Goal: Check status: Check status

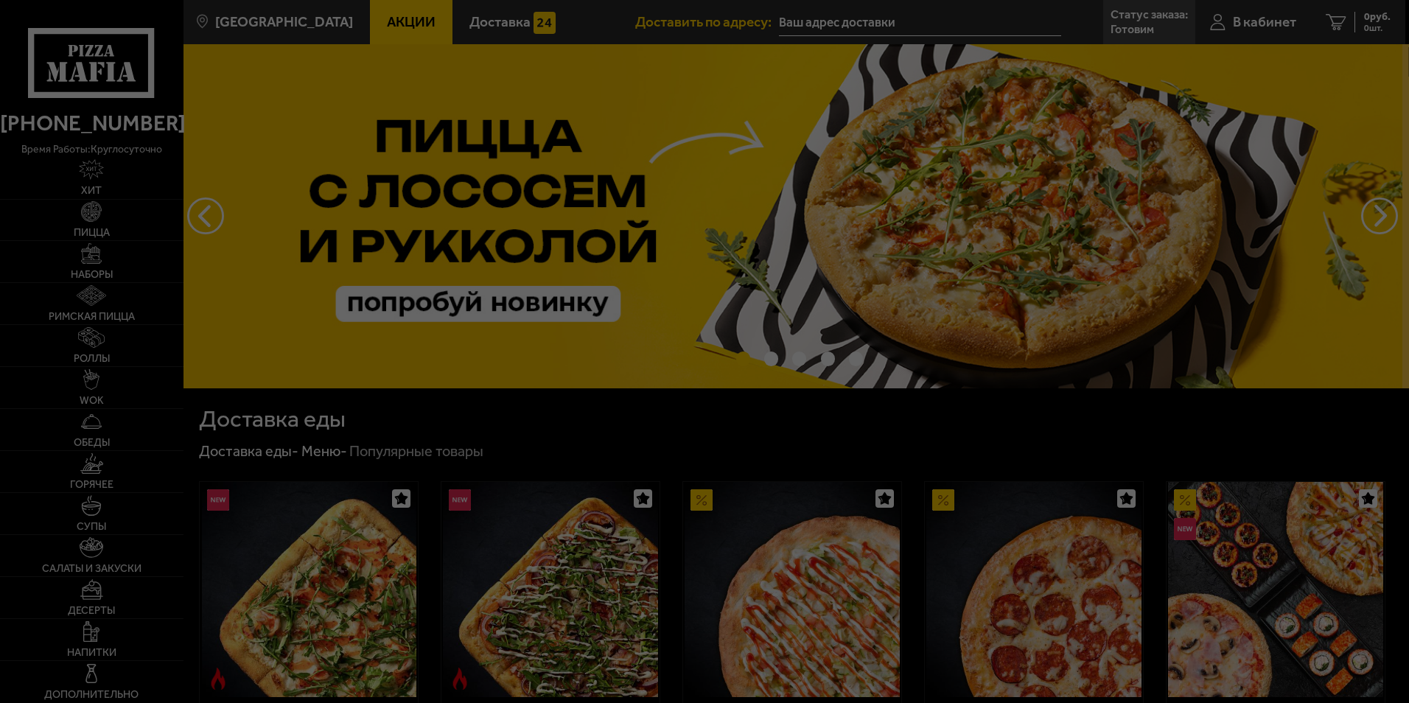
type input "[STREET_ADDRESS]"
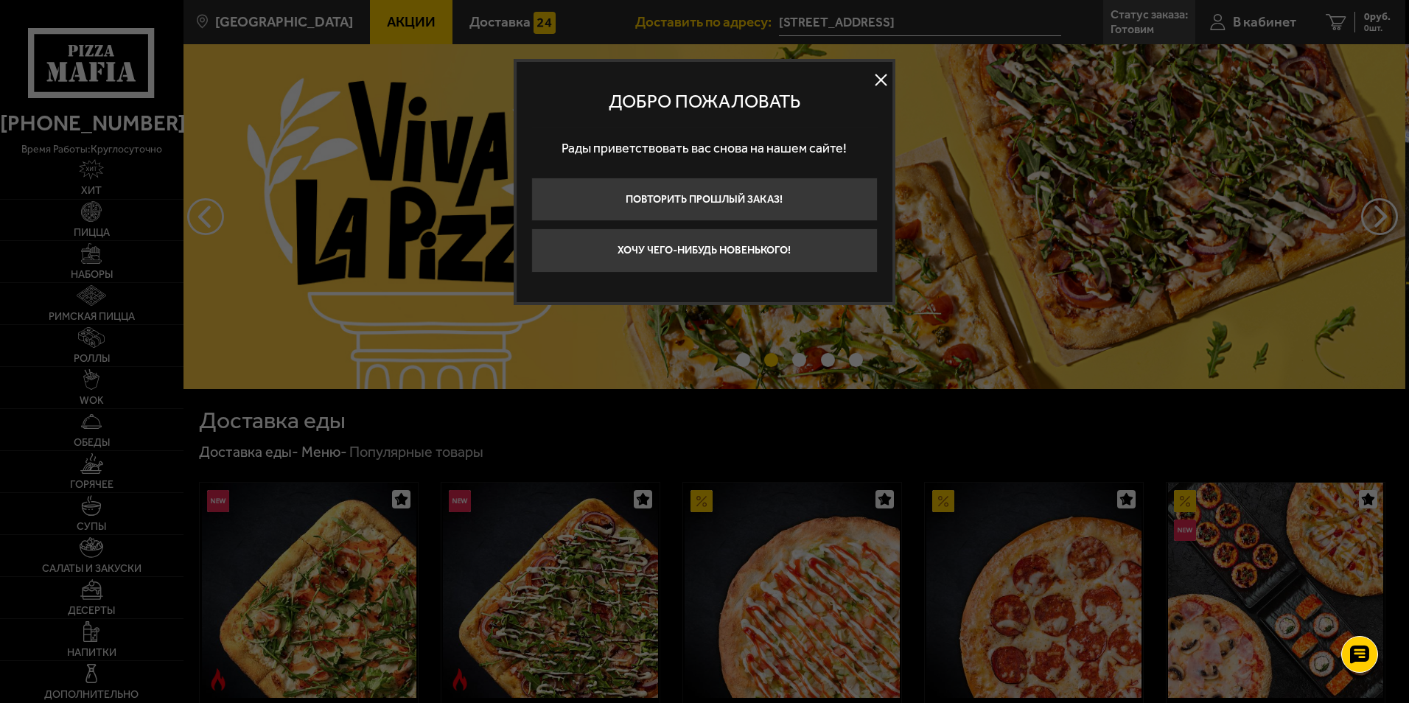
click at [875, 84] on button at bounding box center [881, 80] width 22 height 22
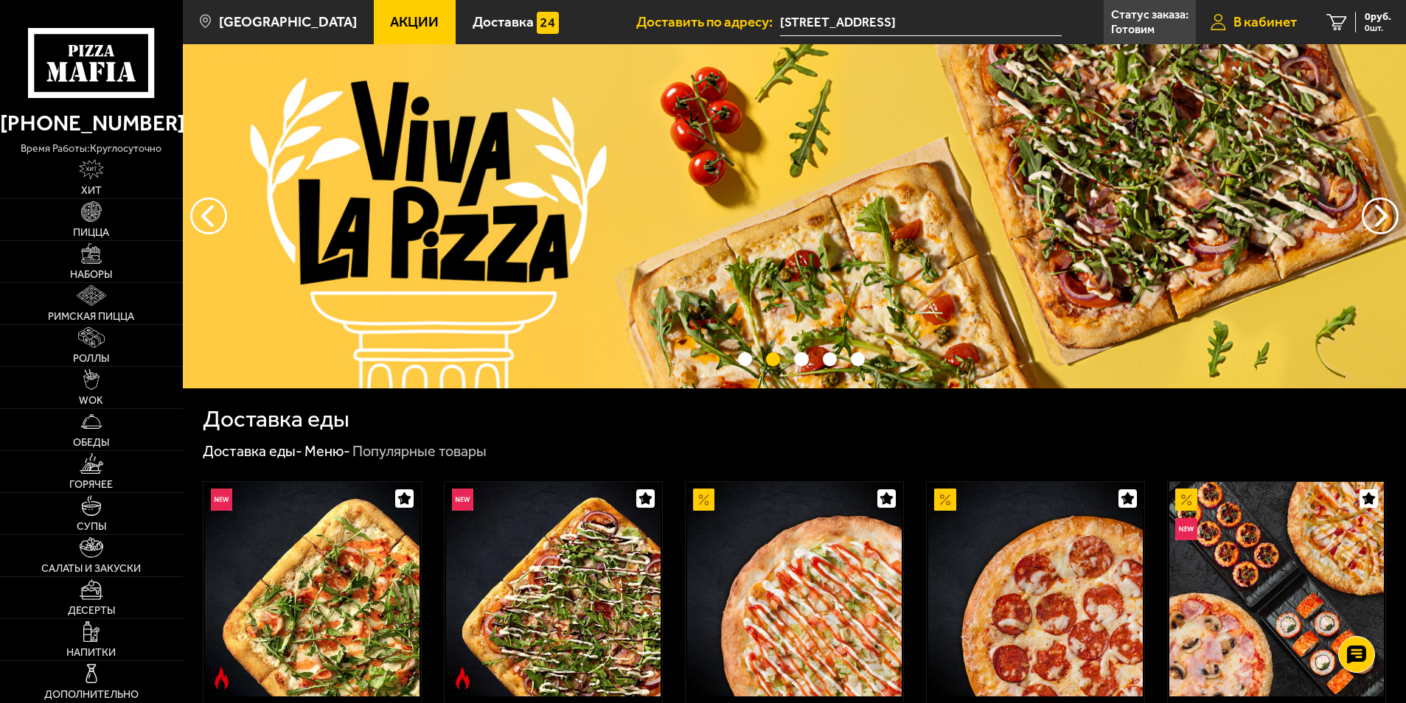
click at [1276, 27] on span "В кабинет" at bounding box center [1264, 22] width 63 height 14
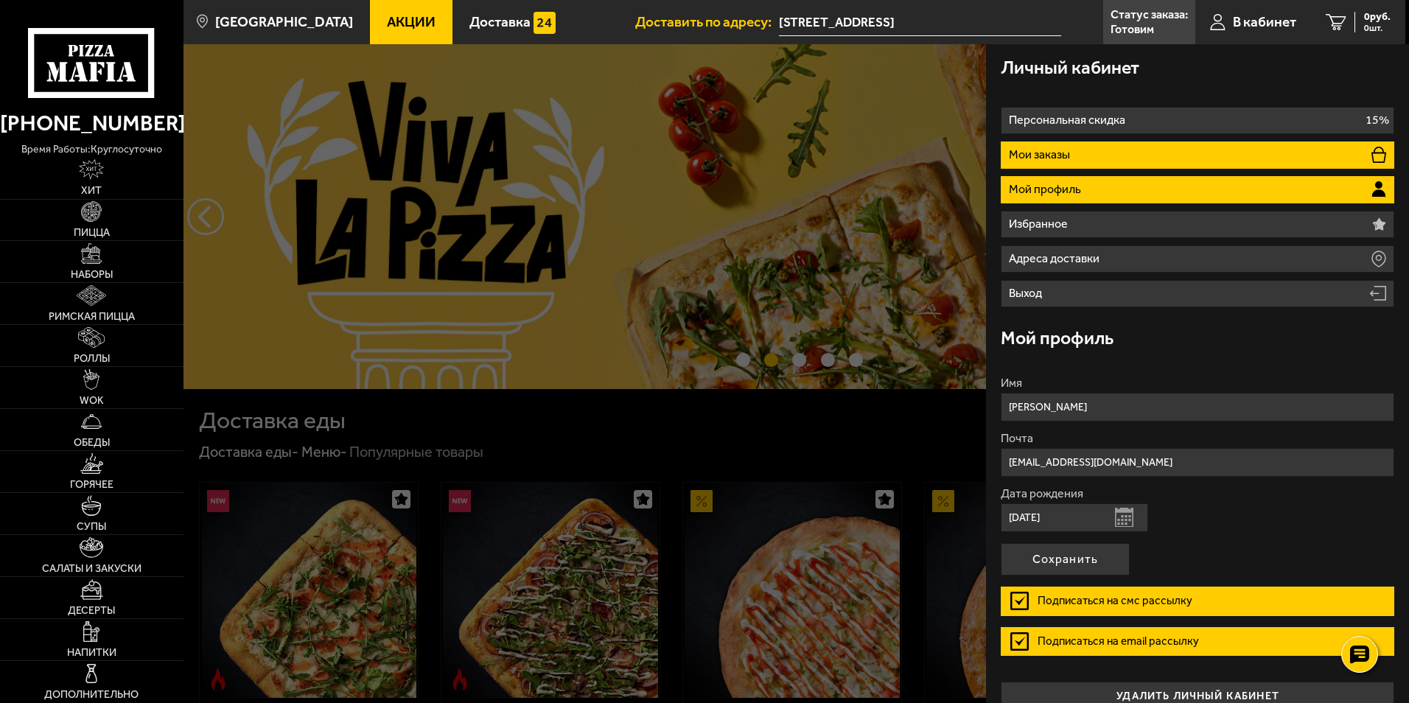
click at [1226, 161] on li "Мои заказы" at bounding box center [1198, 155] width 394 height 27
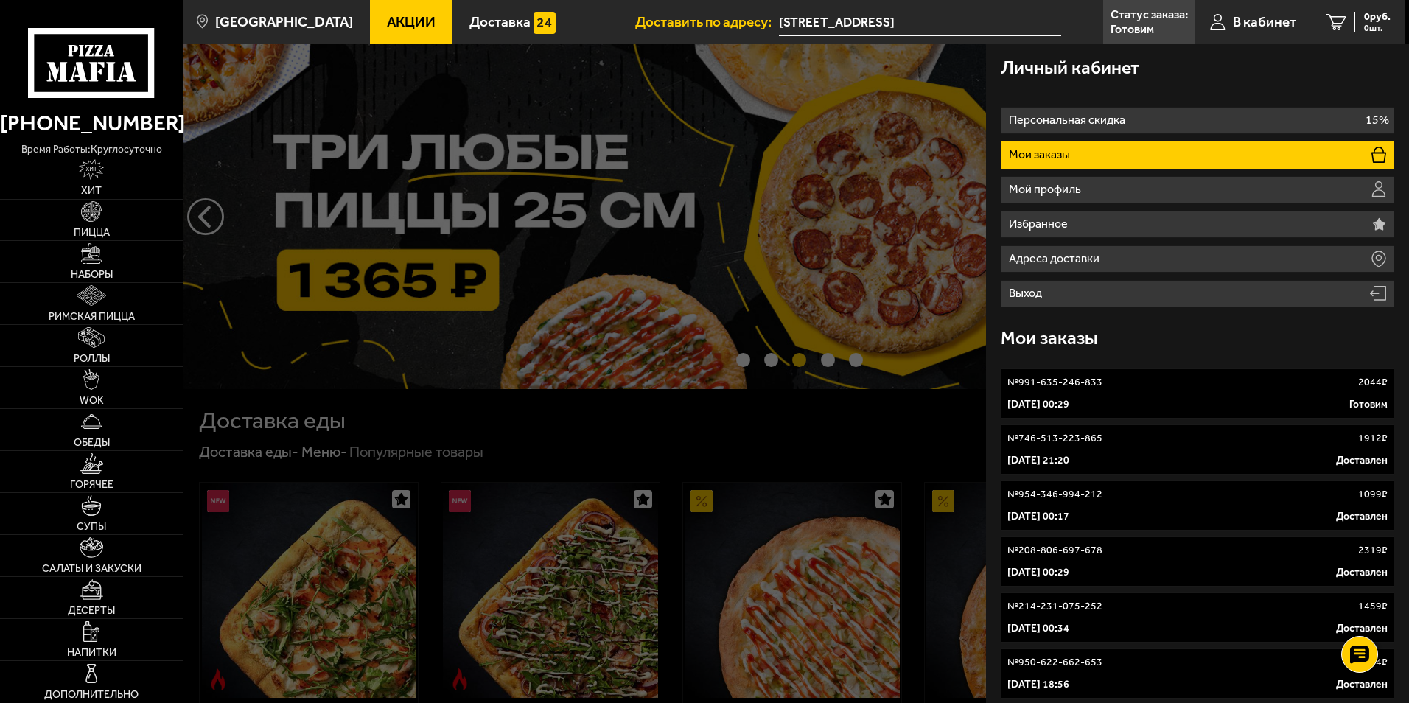
click at [1162, 385] on div "№ 991-635-246-833 2044 ₽" at bounding box center [1198, 382] width 380 height 15
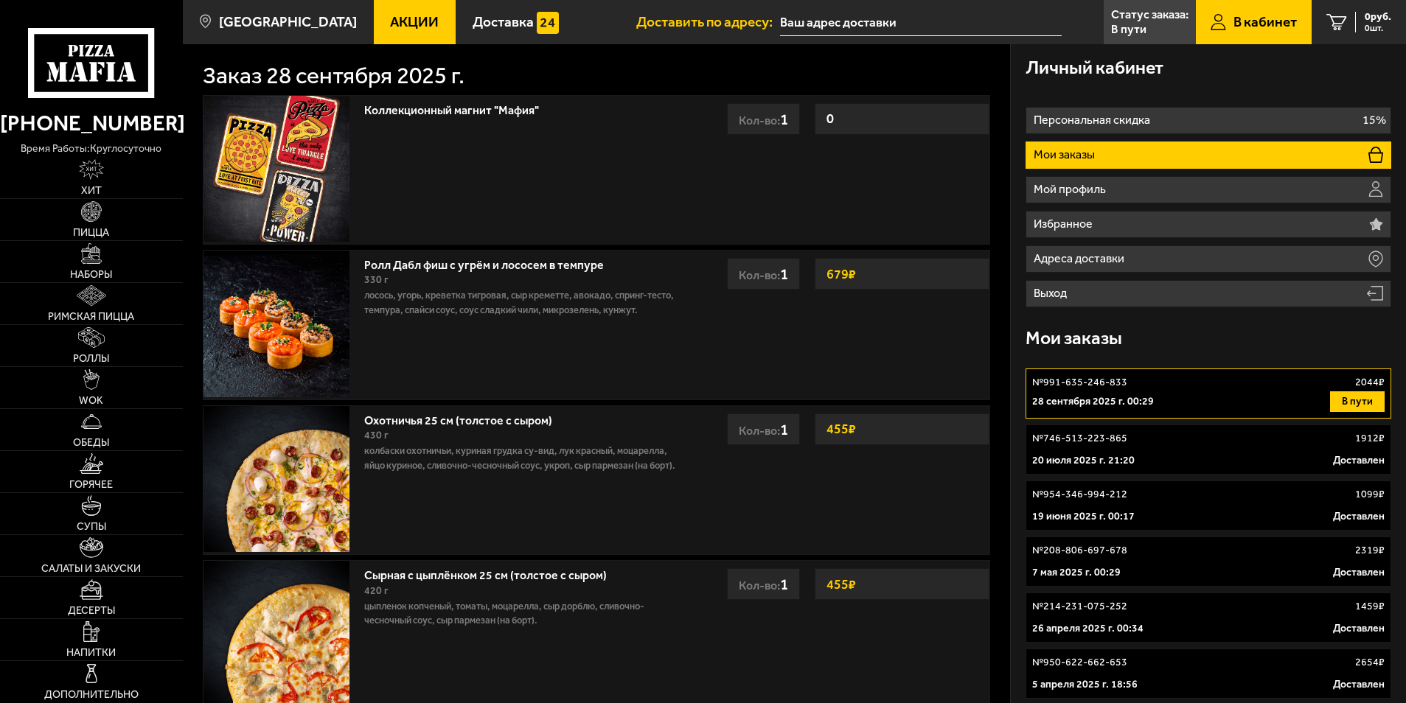
type input "[STREET_ADDRESS]"
